Goal: Task Accomplishment & Management: Use online tool/utility

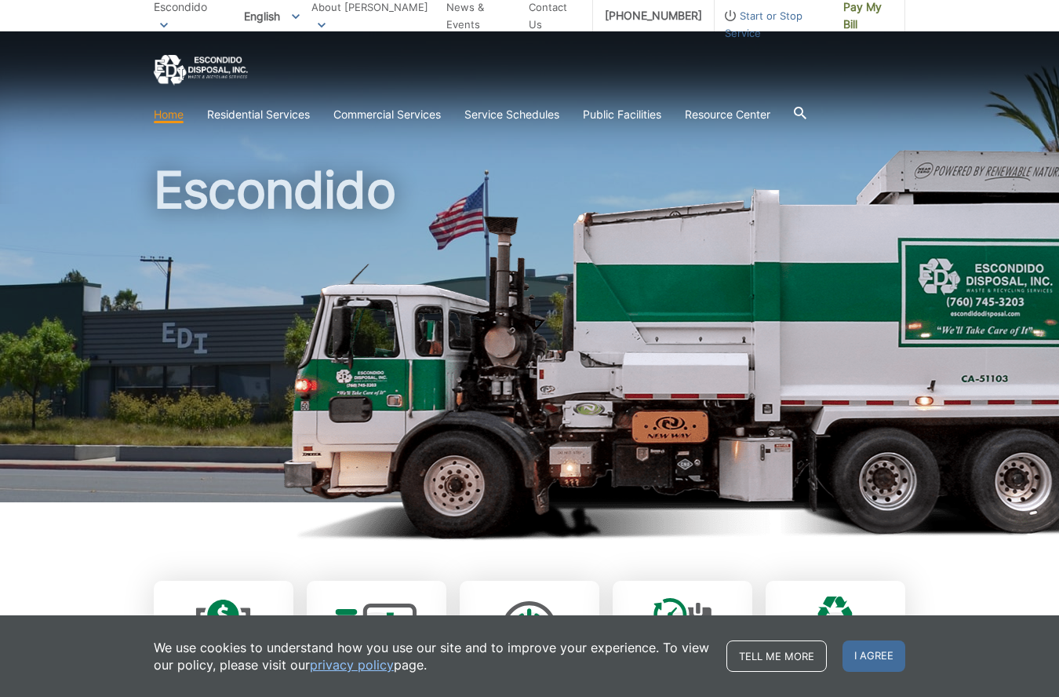
click at [206, 13] on span "Escondido" at bounding box center [180, 6] width 53 height 13
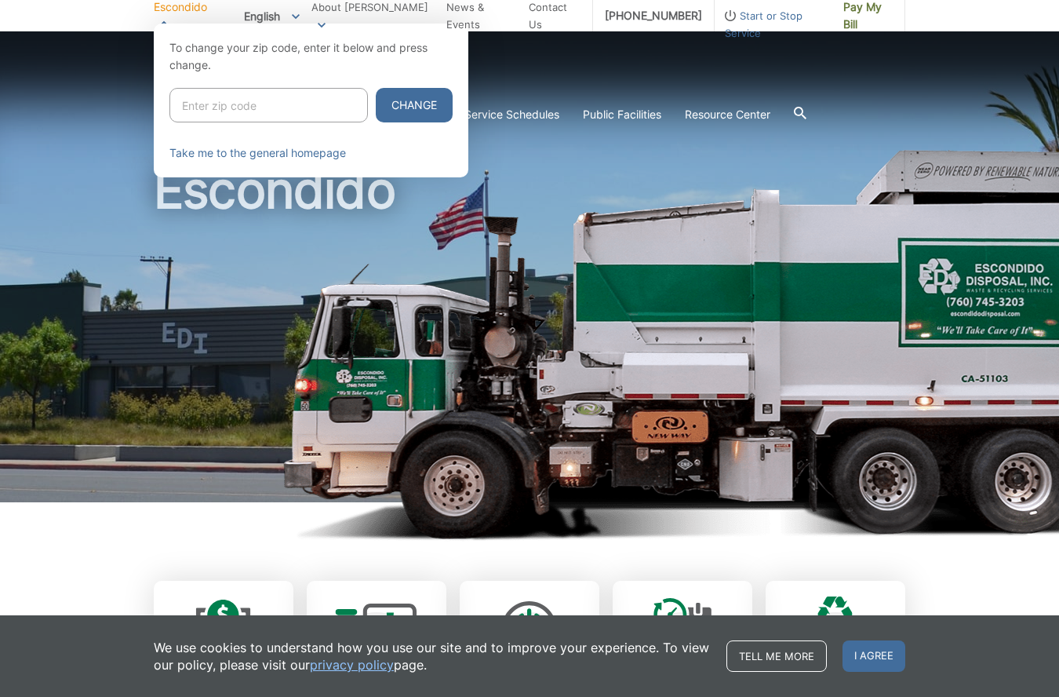
click at [475, 76] on div at bounding box center [529, 372] width 1059 height 697
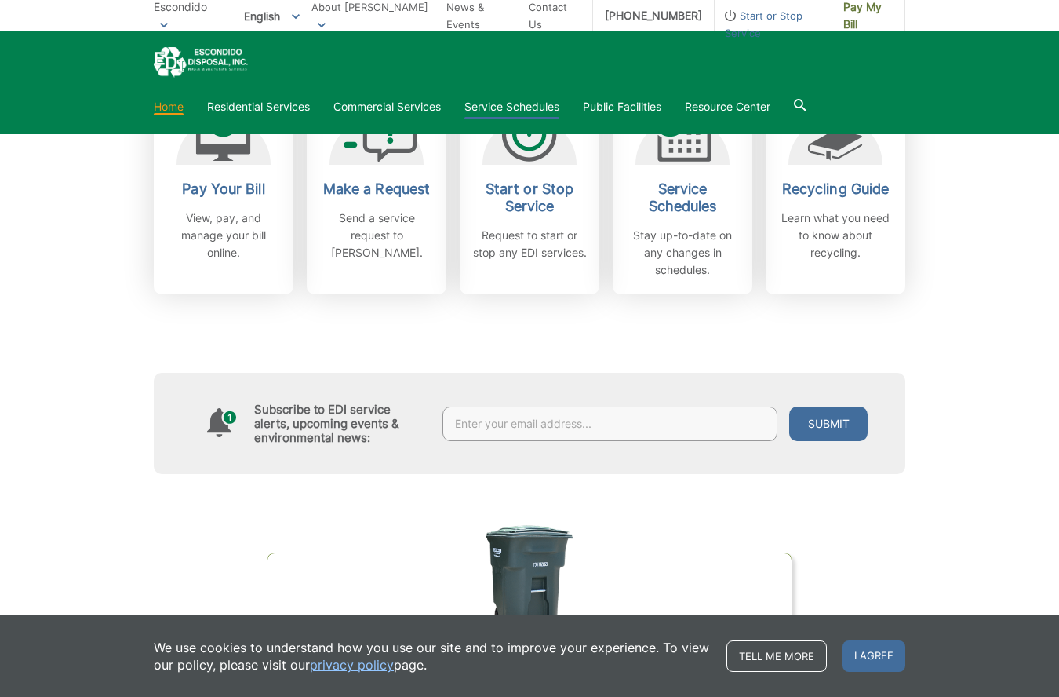
scroll to position [493, 0]
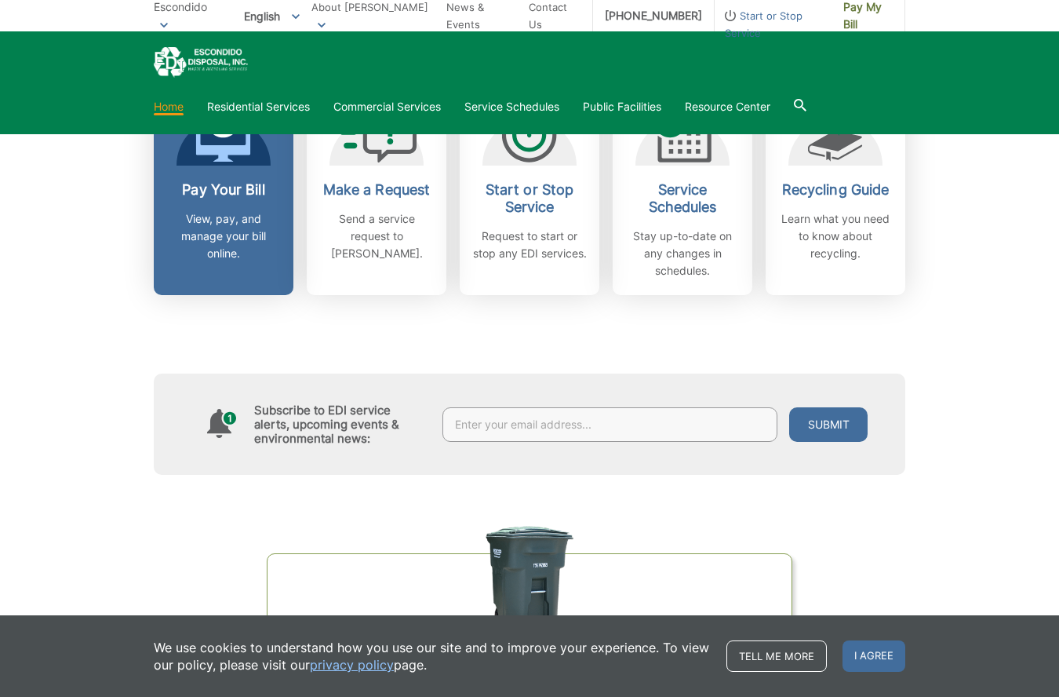
click at [257, 210] on p "View, pay, and manage your bill online." at bounding box center [224, 236] width 116 height 52
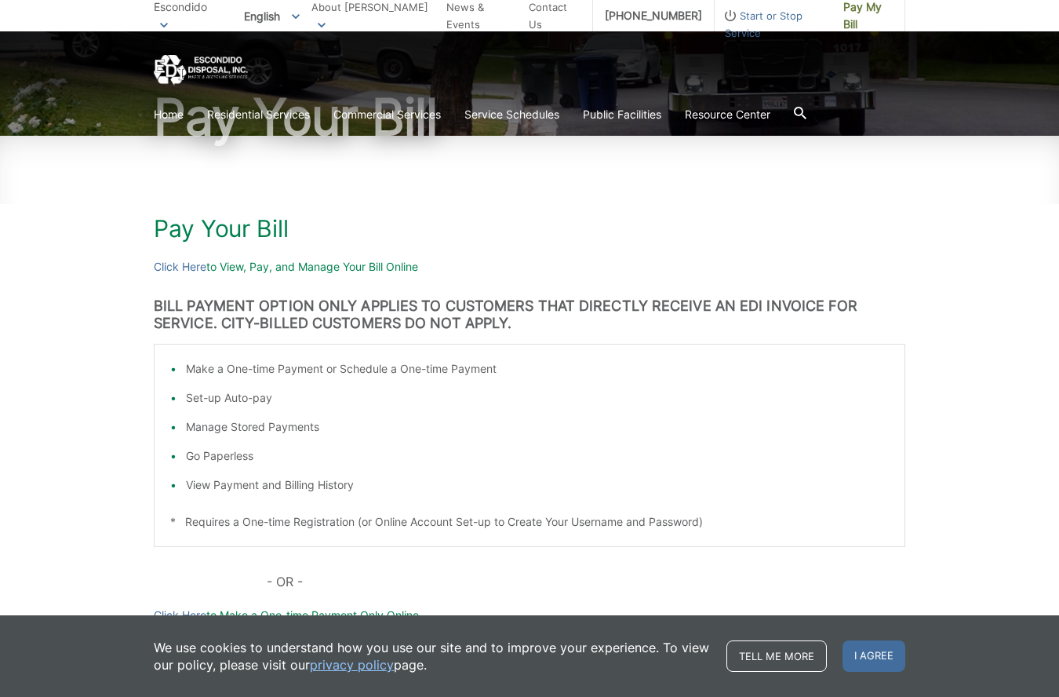
scroll to position [144, 0]
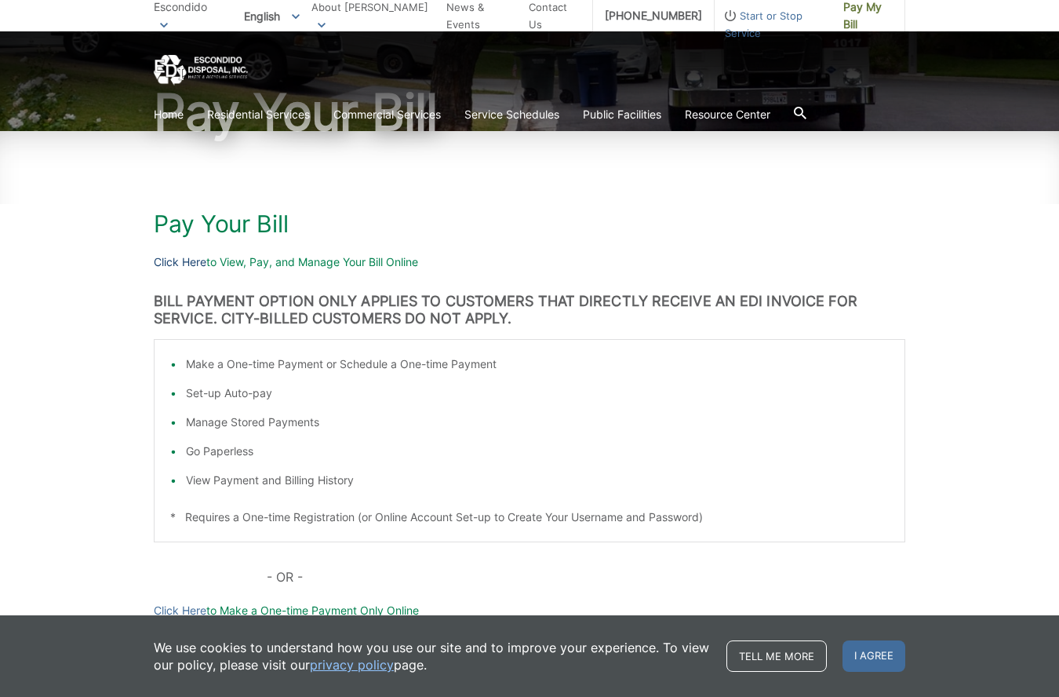
click at [185, 262] on link "Click Here" at bounding box center [180, 261] width 53 height 17
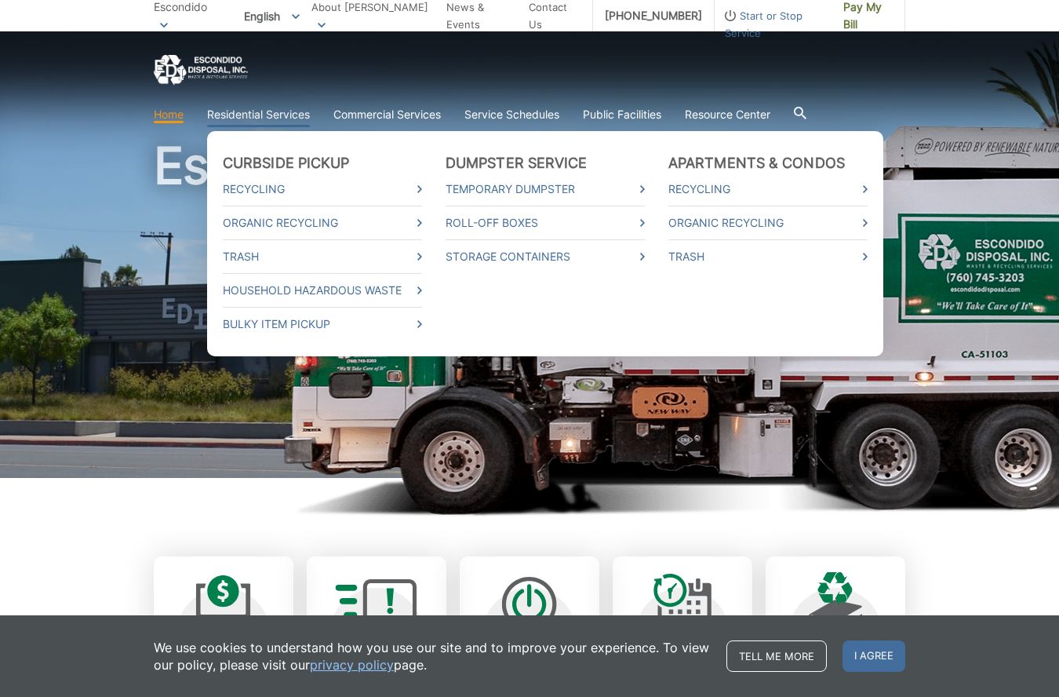
scroll to position [27, 0]
